Goal: Download file/media

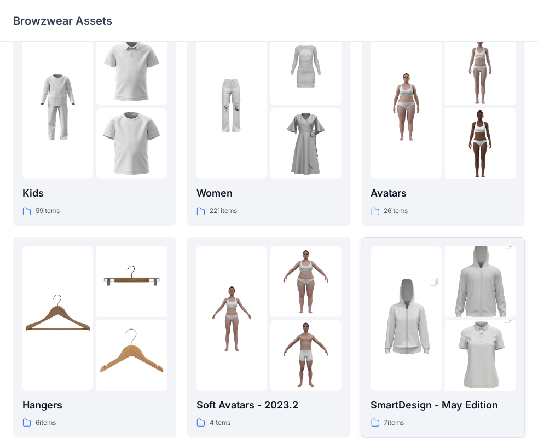
scroll to position [109, 0]
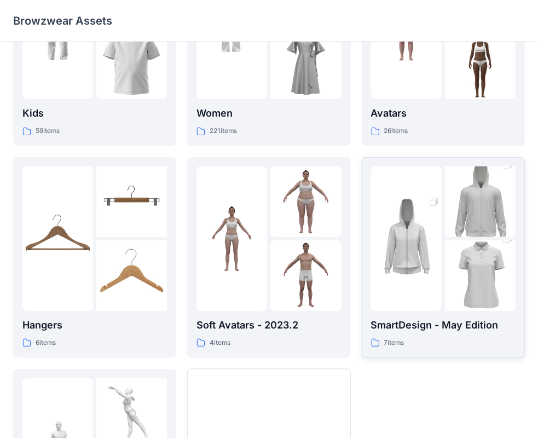
click at [416, 286] on img at bounding box center [406, 238] width 71 height 106
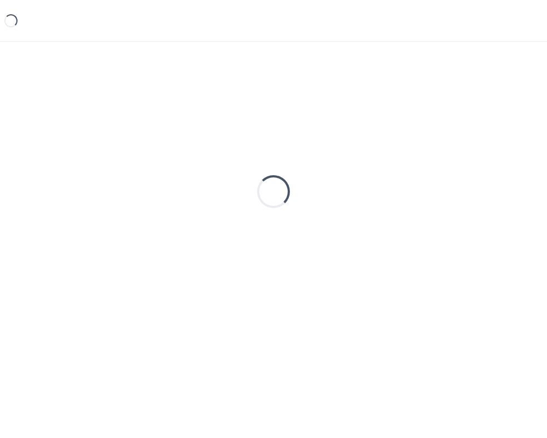
click at [416, 285] on div "Loading..." at bounding box center [273, 191] width 521 height 273
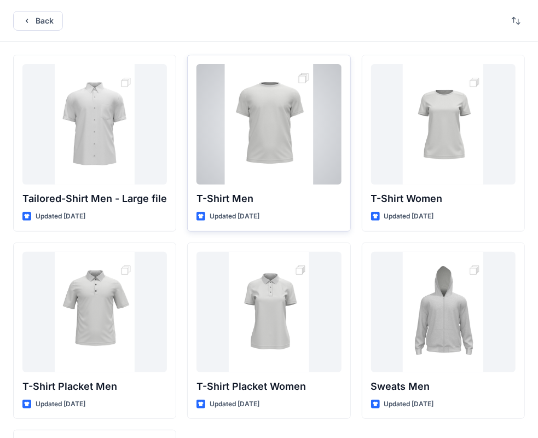
click at [264, 138] on div at bounding box center [268, 124] width 144 height 120
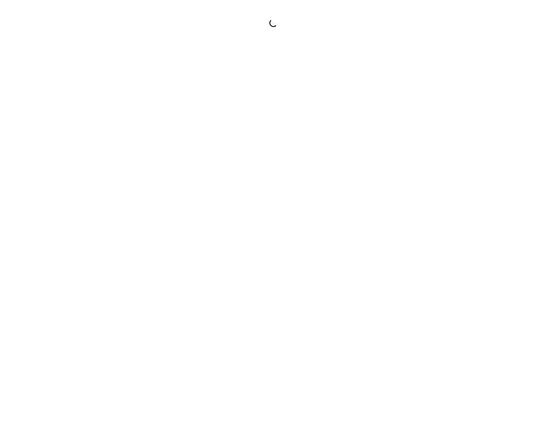
click at [264, 138] on div at bounding box center [273, 219] width 547 height 438
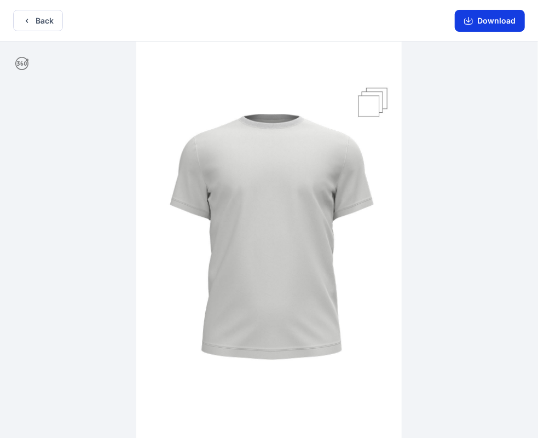
click at [472, 24] on icon "button" at bounding box center [468, 22] width 9 height 6
click at [485, 26] on button "Download" at bounding box center [490, 21] width 70 height 22
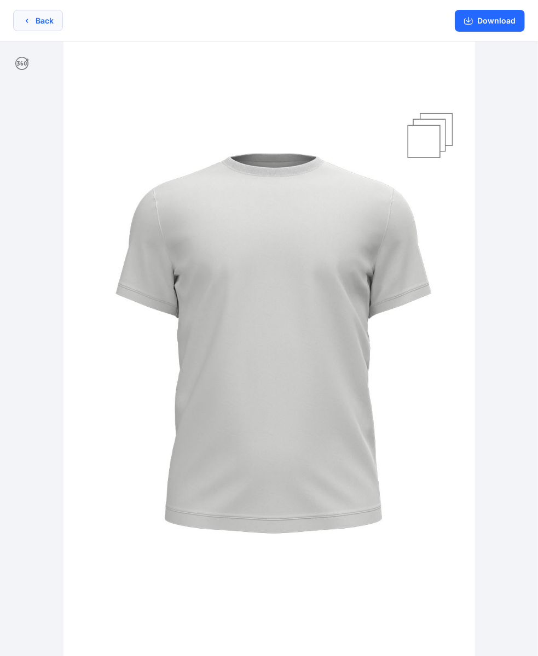
click at [49, 24] on button "Back" at bounding box center [38, 20] width 50 height 21
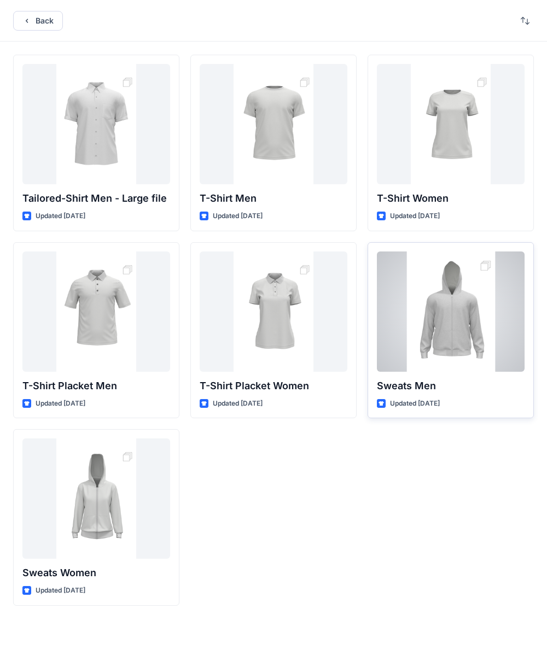
click at [434, 303] on div at bounding box center [451, 312] width 148 height 120
